Goal: Information Seeking & Learning: Compare options

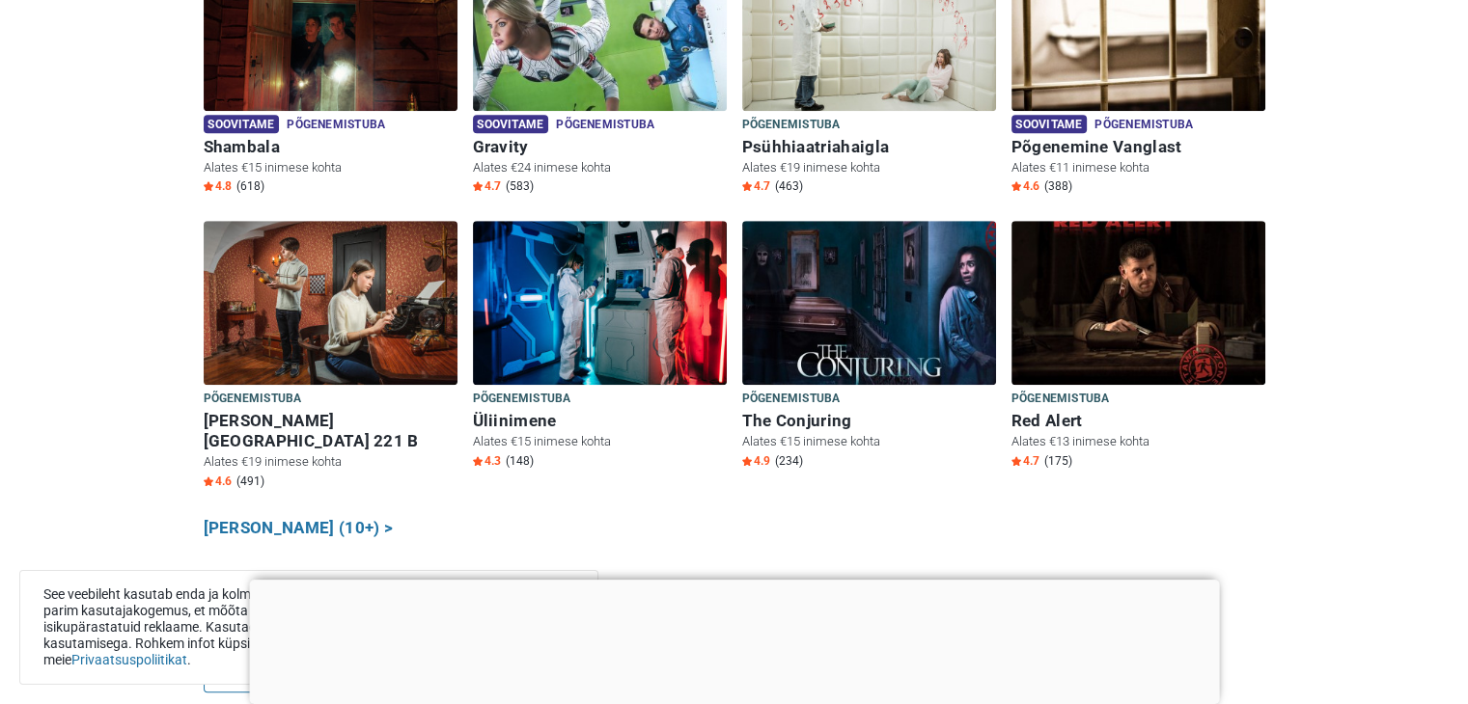
scroll to position [1188, 0]
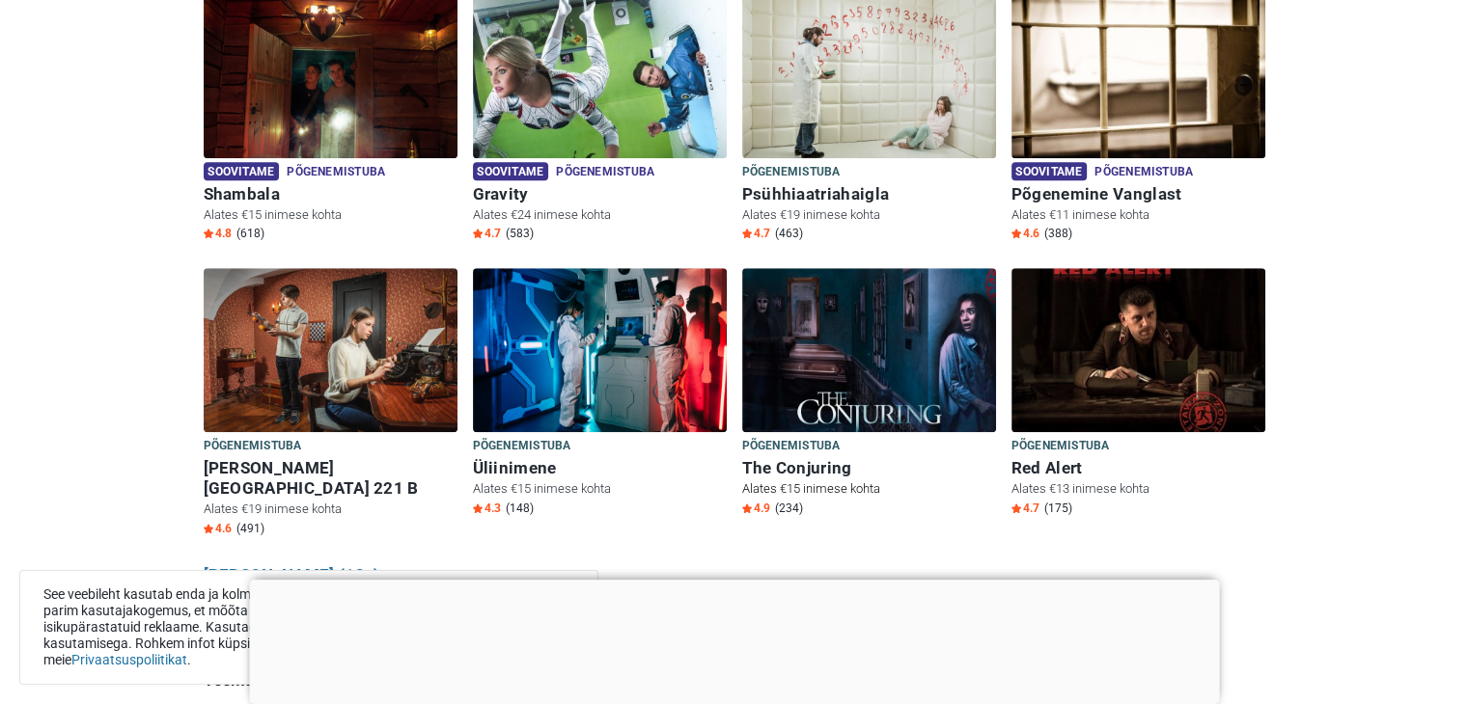
click at [901, 391] on img at bounding box center [869, 350] width 254 height 164
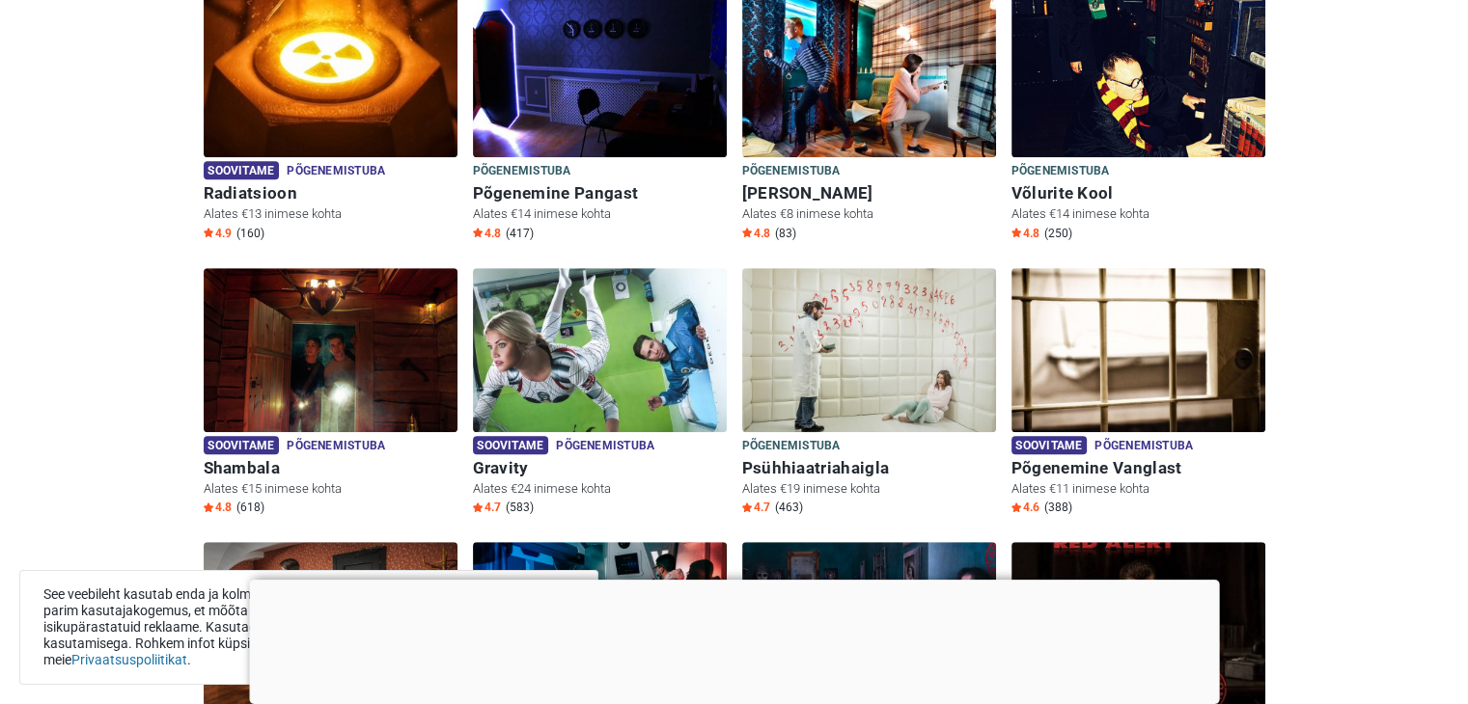
scroll to position [897, 0]
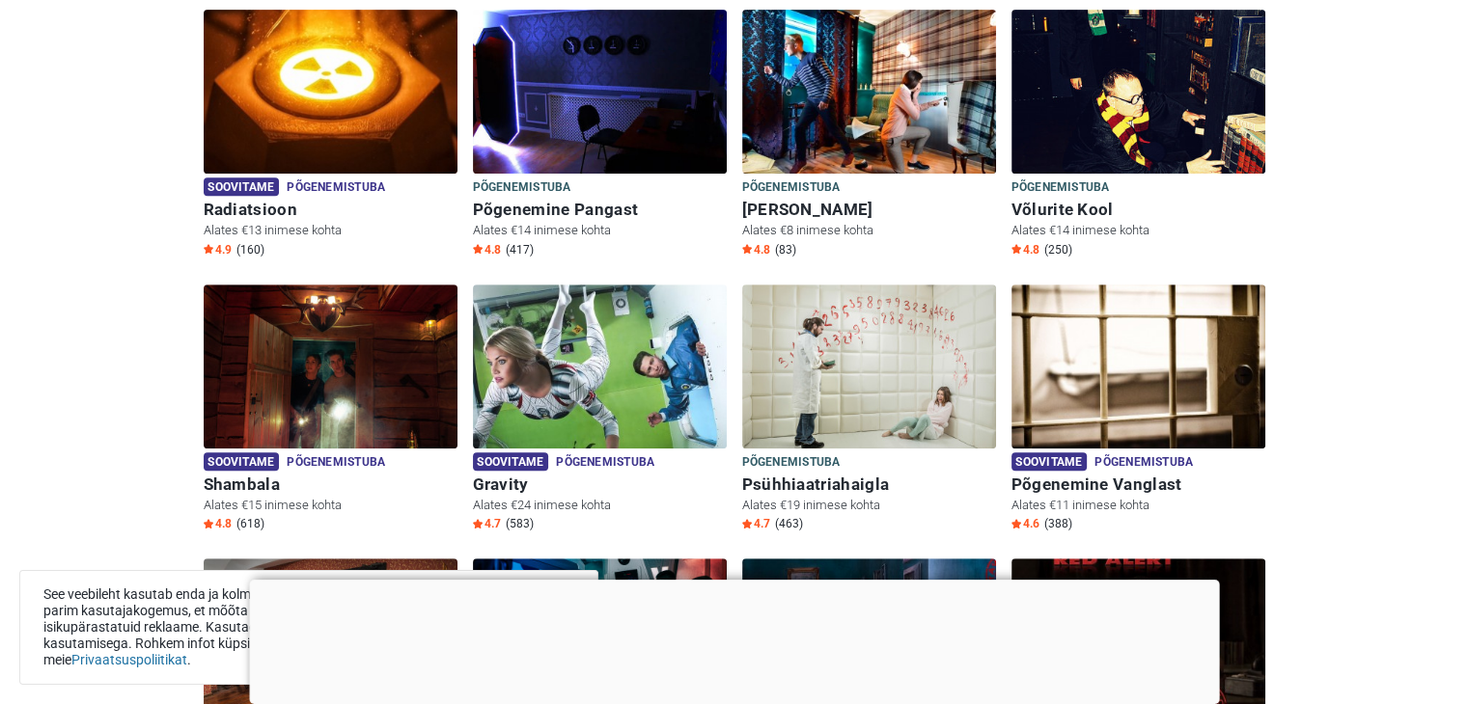
click at [900, 257] on div "Põgenemistuba Põgenemistuba [PERSON_NAME] Alates €8 inimese kohta 4.8 (83)" at bounding box center [868, 147] width 269 height 275
click at [904, 285] on img at bounding box center [869, 367] width 254 height 164
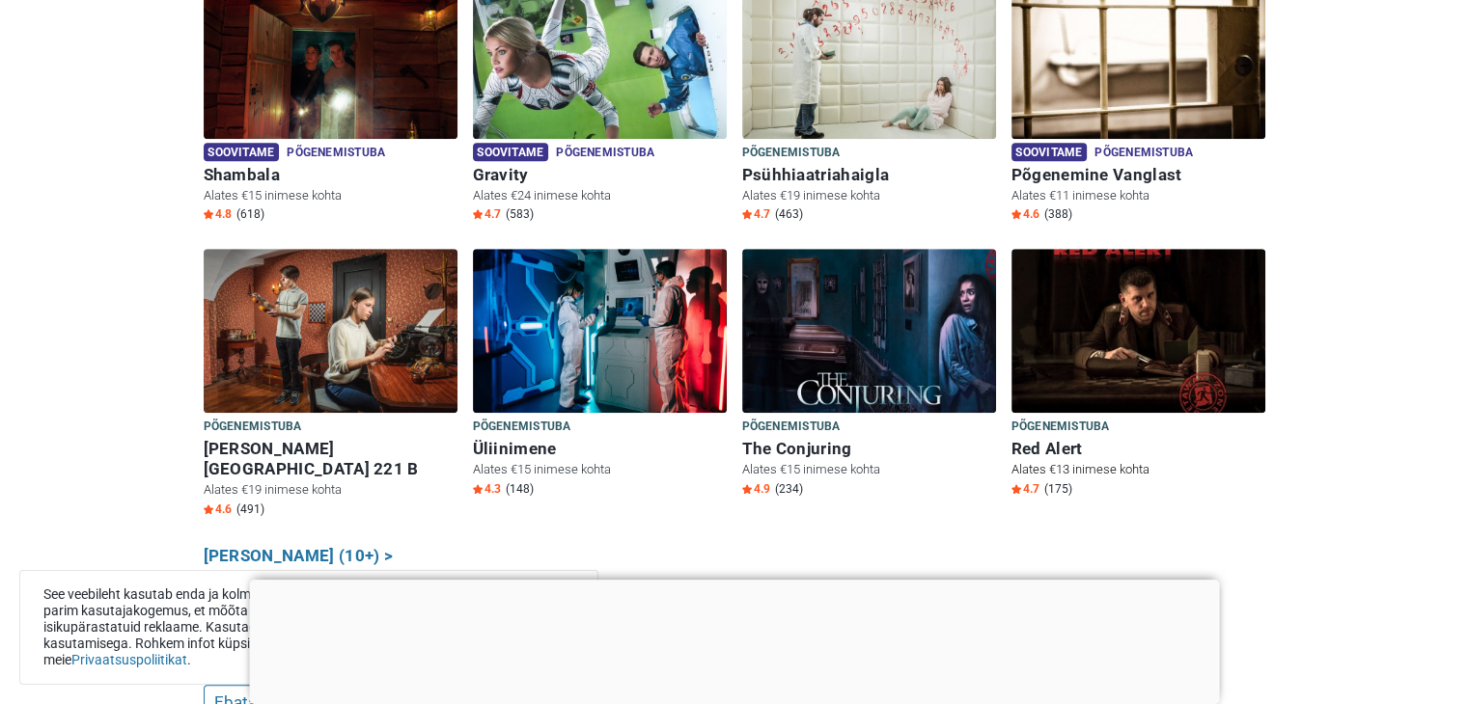
scroll to position [1281, 0]
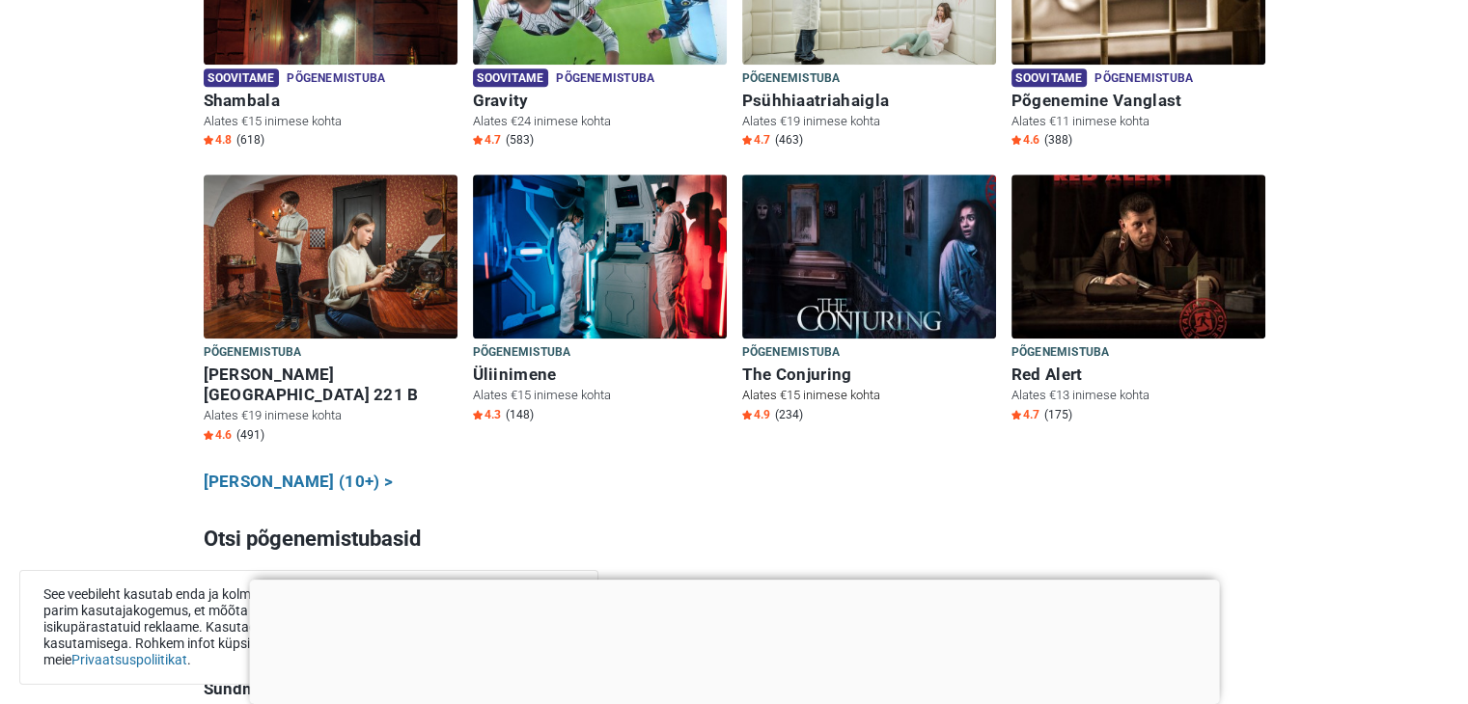
click at [858, 241] on img at bounding box center [869, 257] width 254 height 164
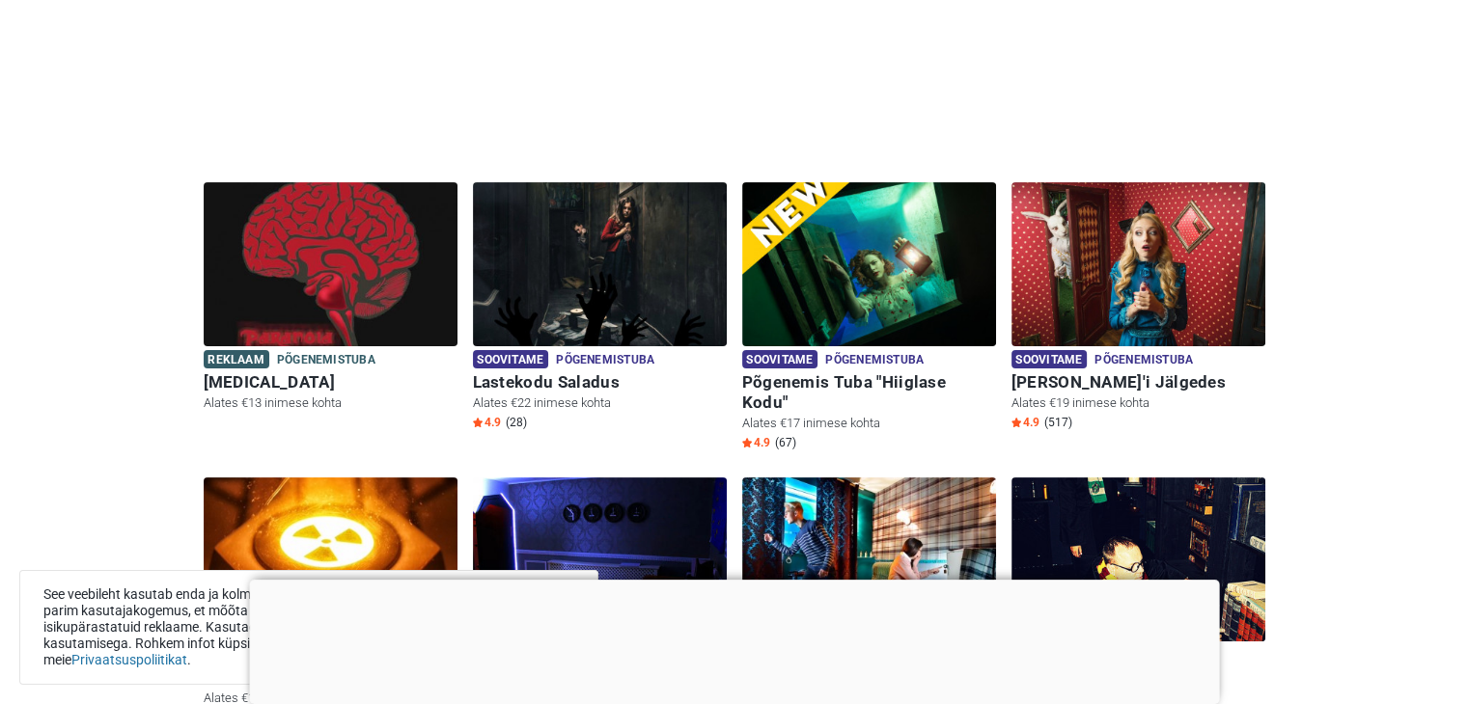
scroll to position [413, 0]
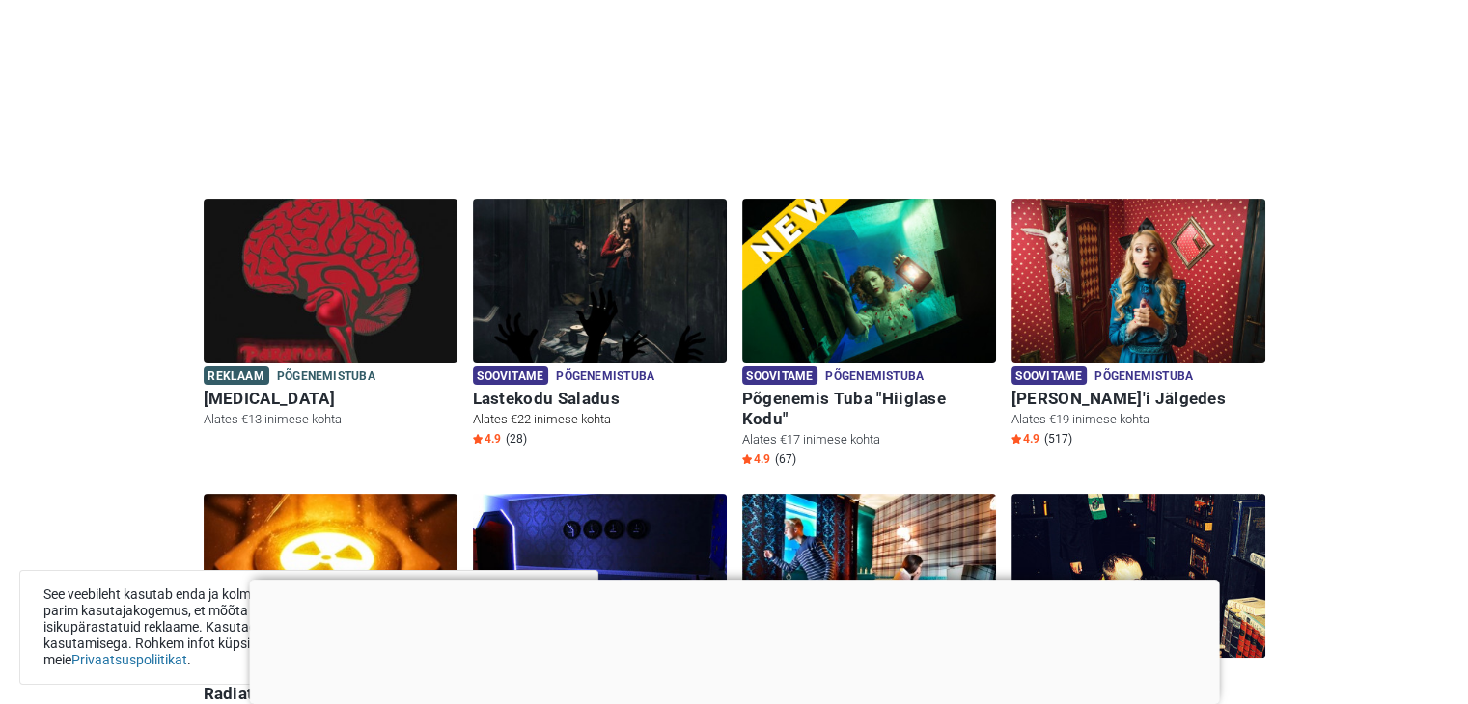
click at [579, 321] on img at bounding box center [600, 281] width 254 height 164
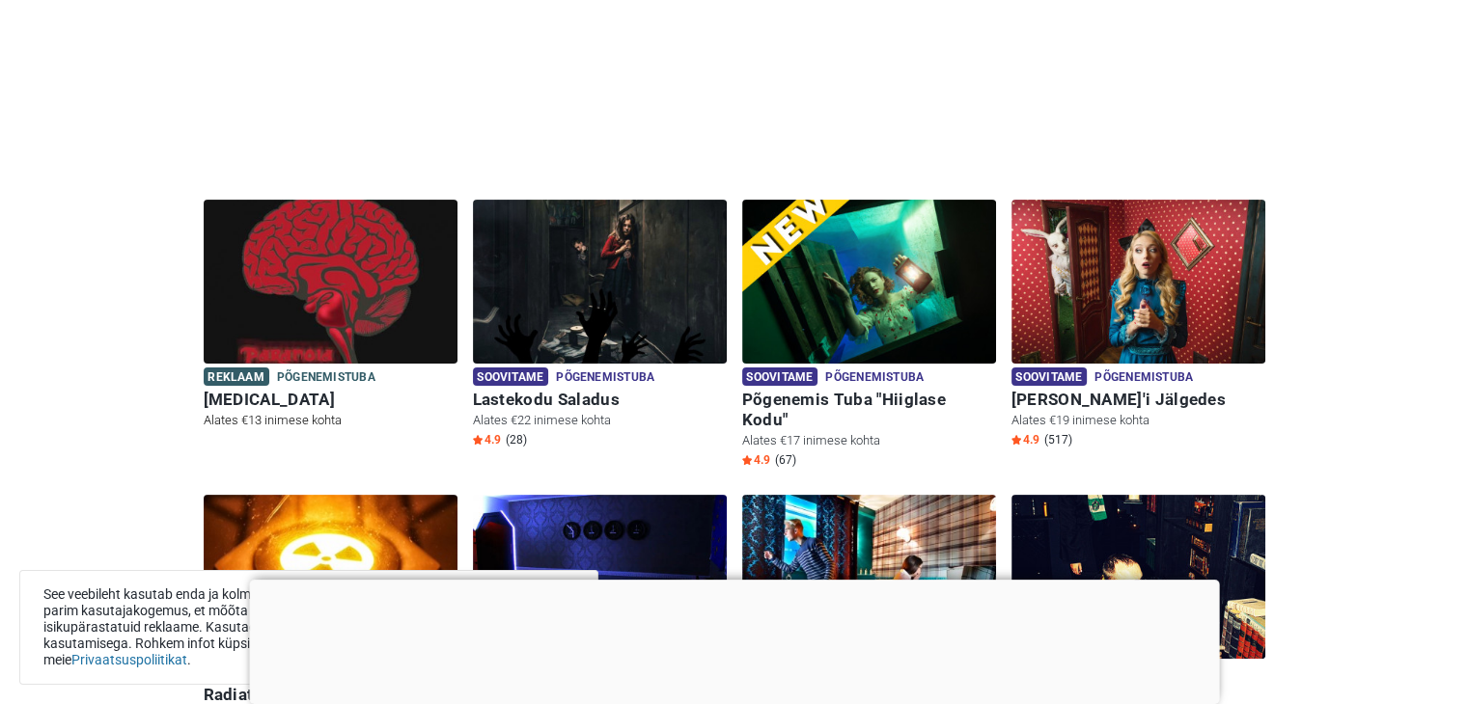
click at [346, 283] on img at bounding box center [331, 282] width 254 height 164
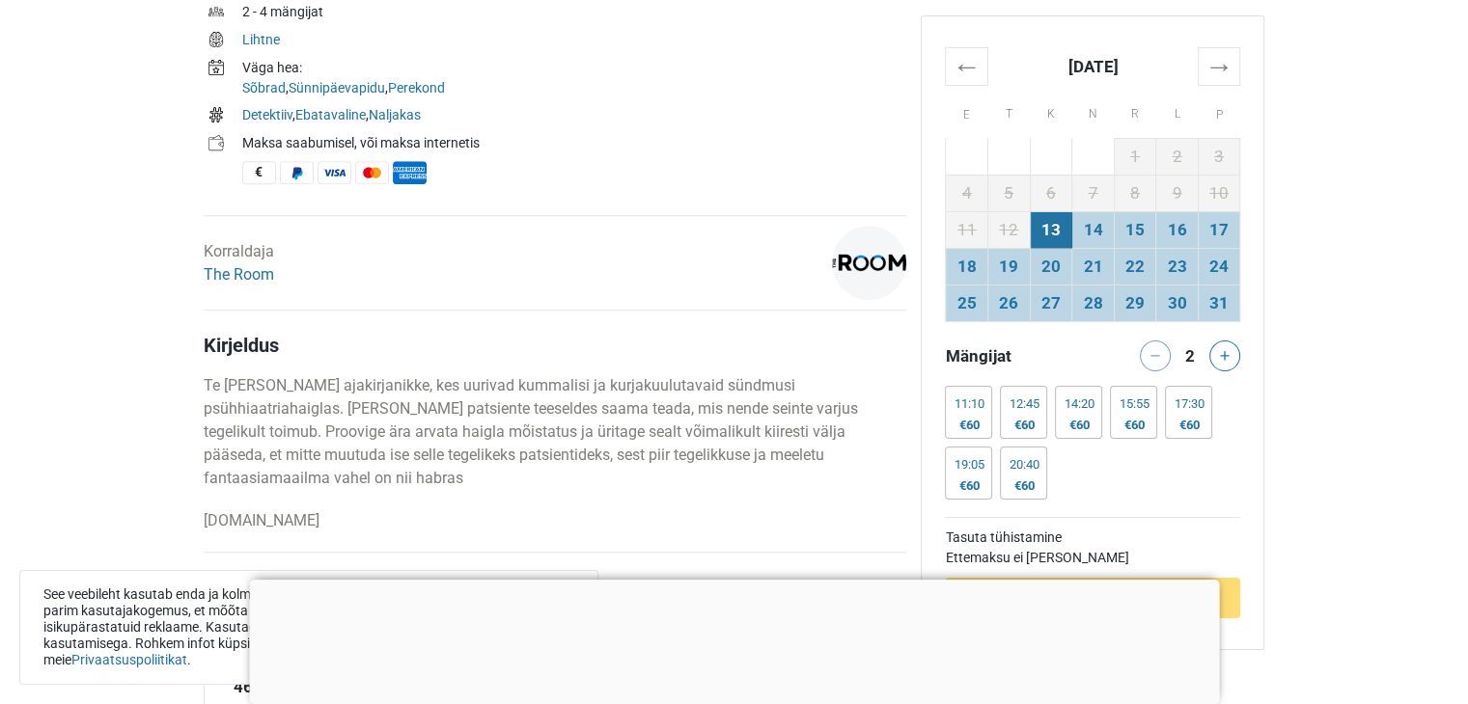
scroll to position [868, 0]
